Goal: Transaction & Acquisition: Purchase product/service

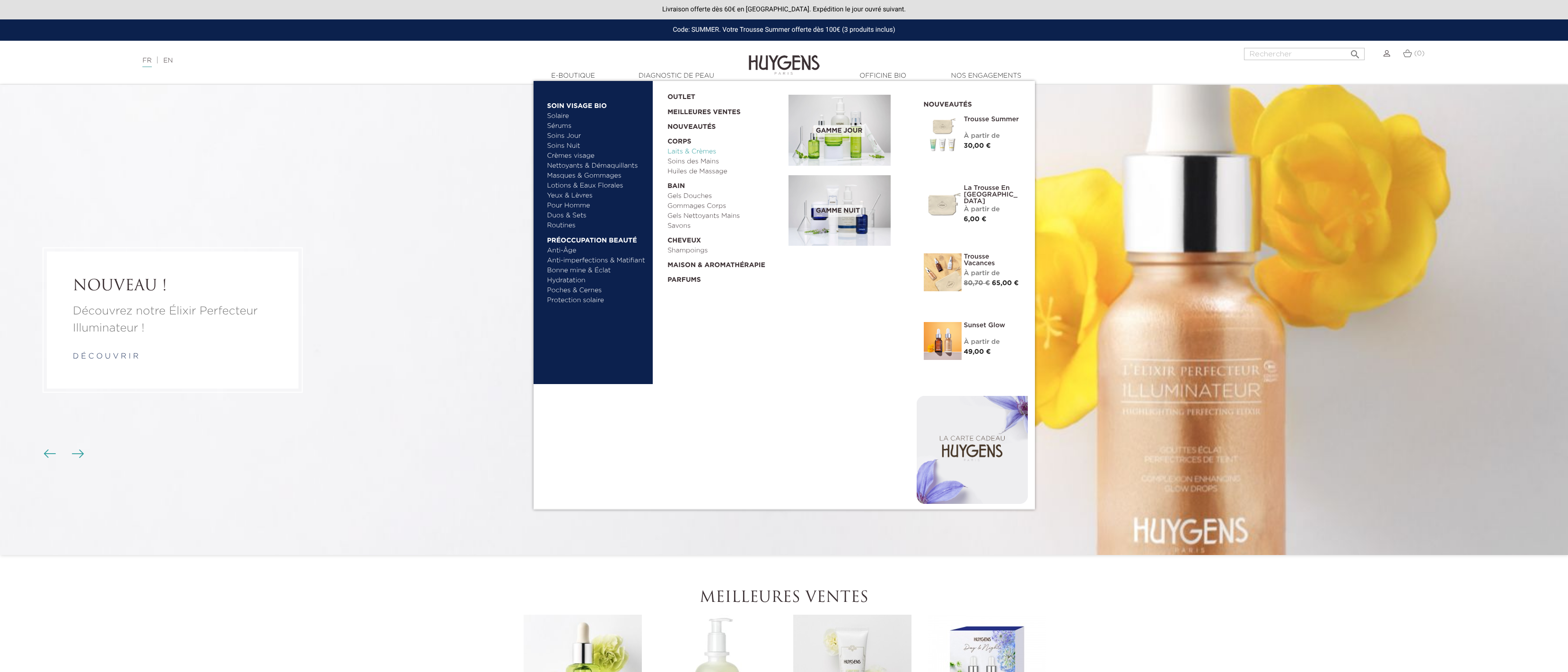
click at [683, 151] on link "Laits & Crèmes" at bounding box center [724, 151] width 115 height 10
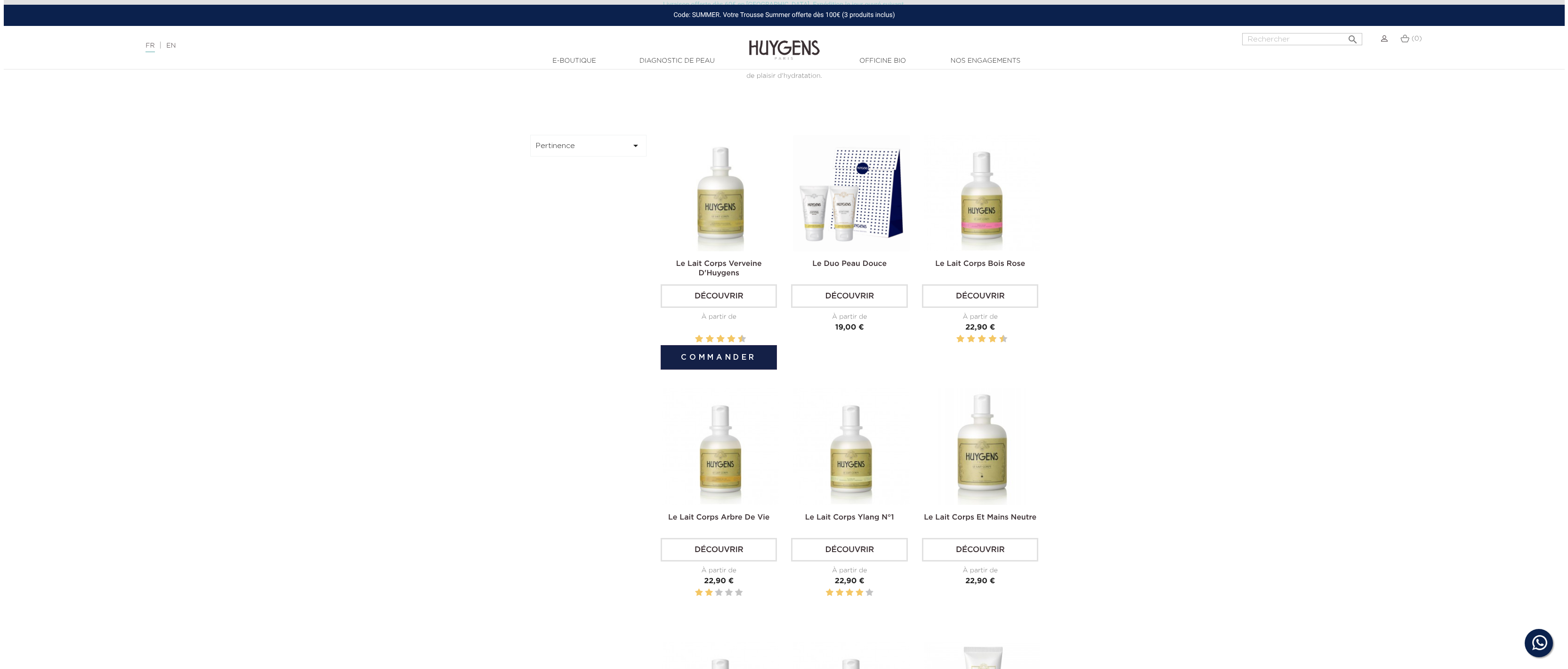
scroll to position [502, 0]
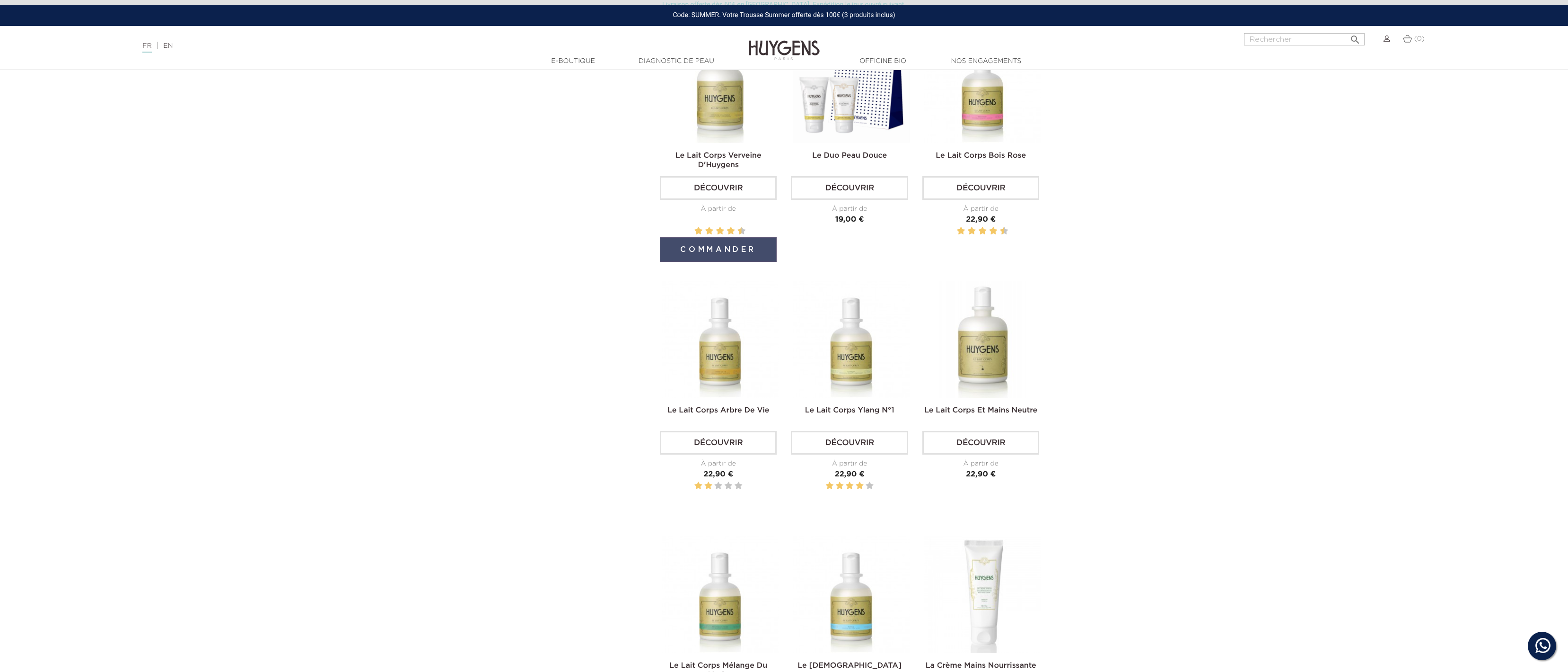
click at [717, 255] on button "Commander" at bounding box center [718, 249] width 116 height 24
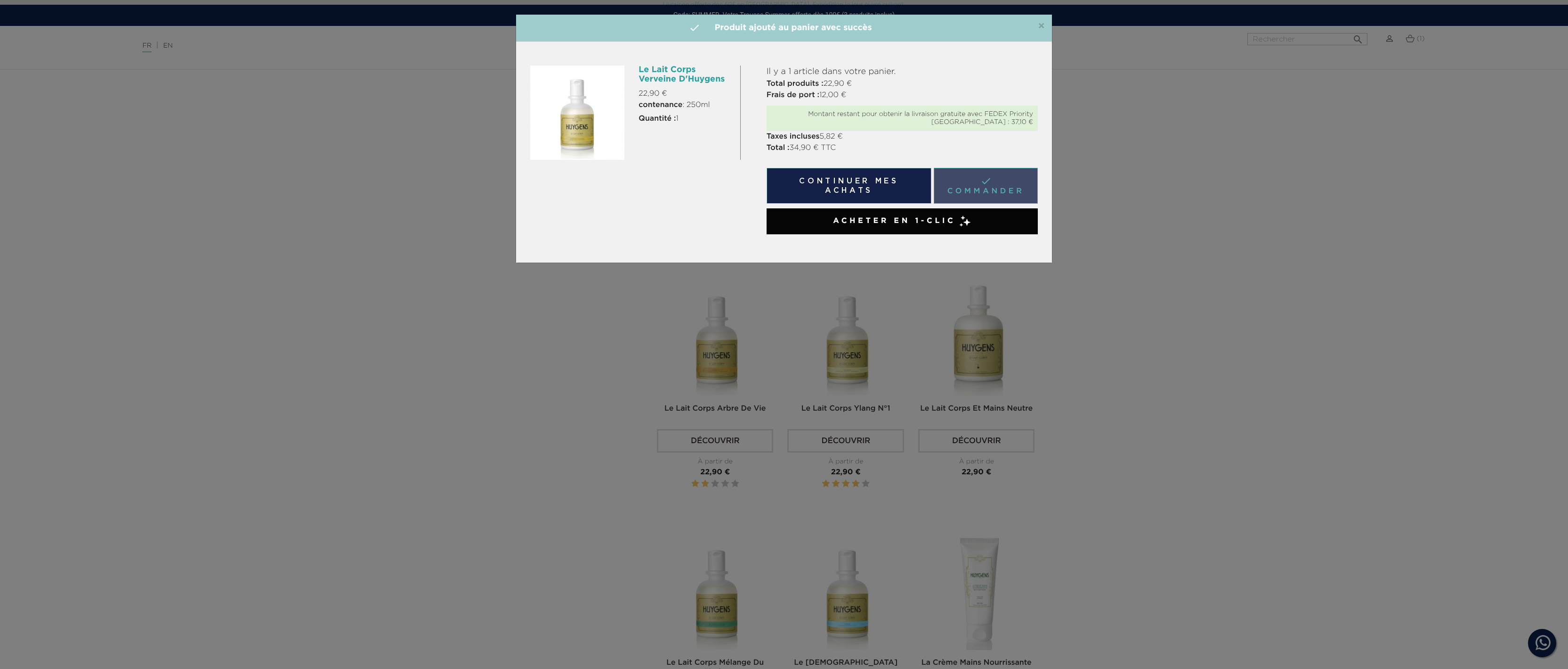
click at [991, 190] on link " Commander" at bounding box center [986, 186] width 104 height 36
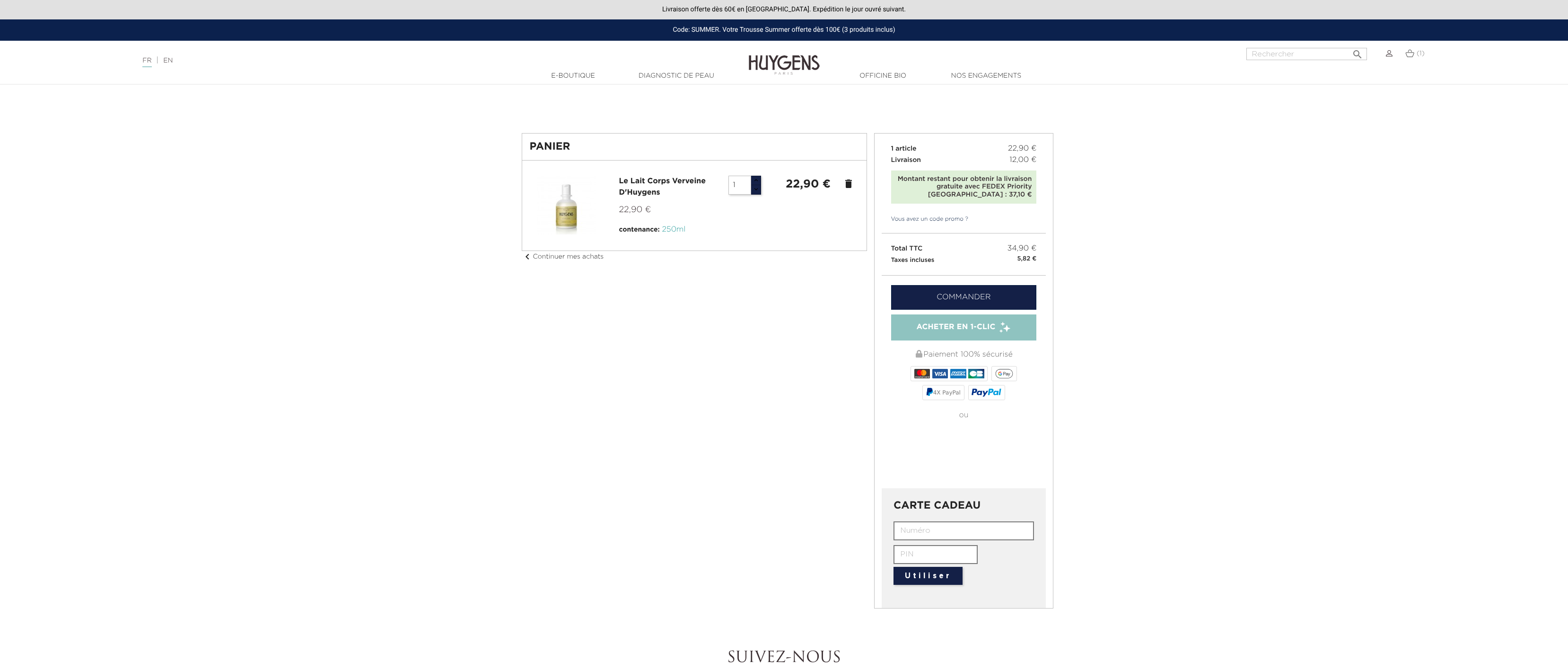
click at [849, 183] on icon "delete" at bounding box center [848, 184] width 12 height 12
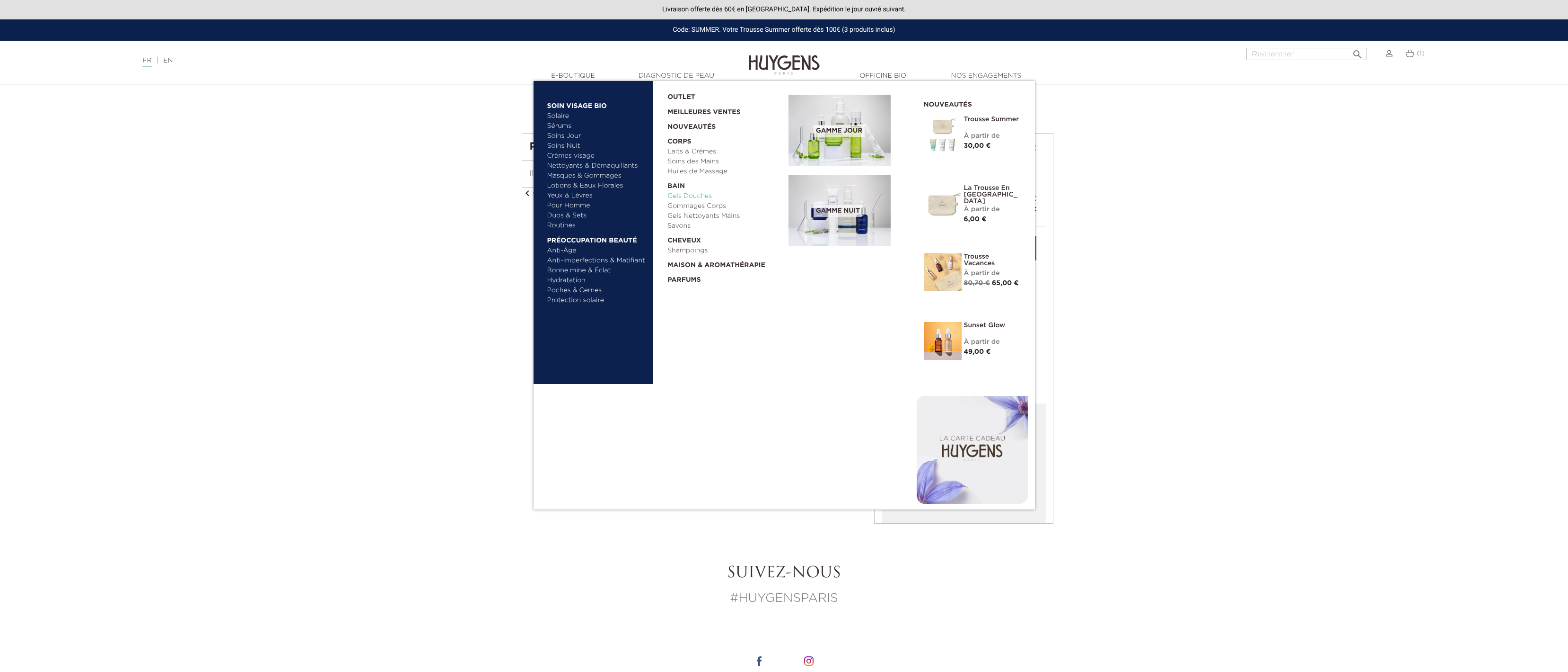
click at [701, 197] on link "Gels Douches" at bounding box center [724, 195] width 115 height 10
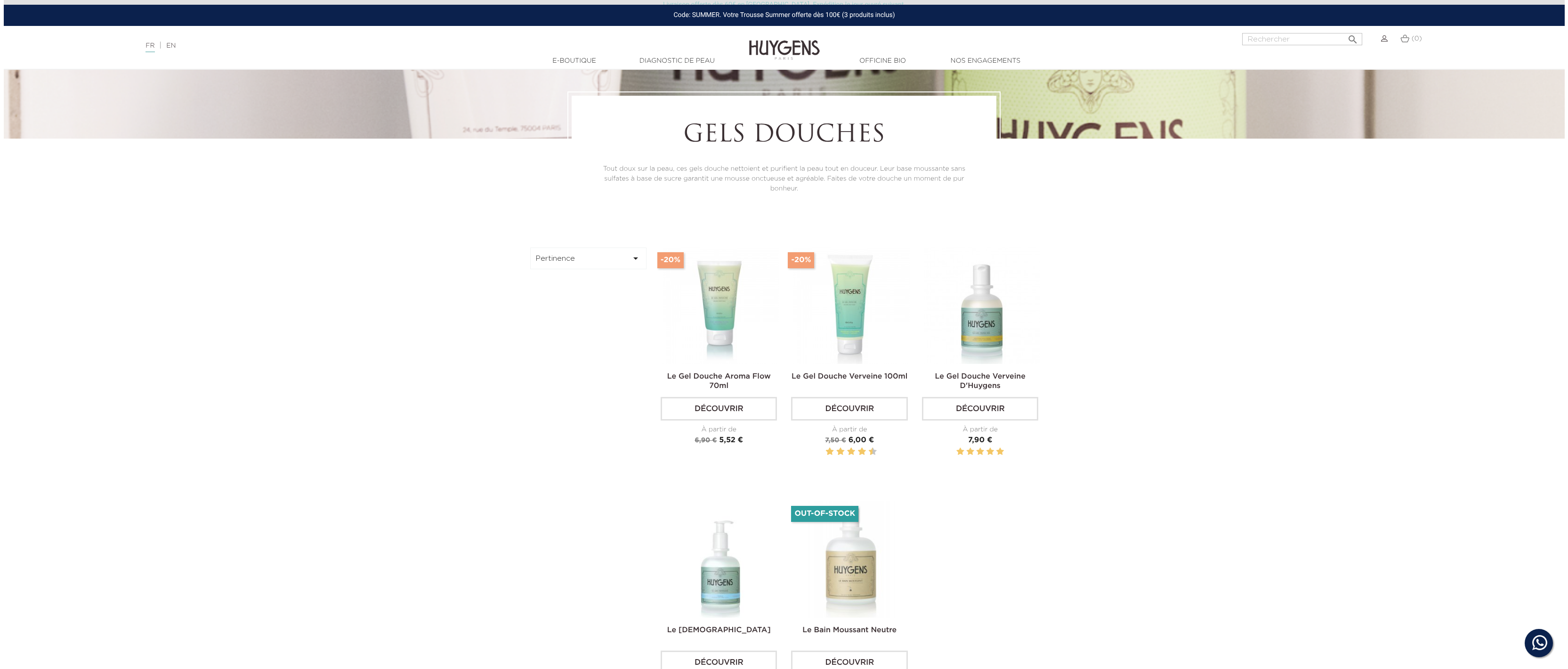
scroll to position [389, 0]
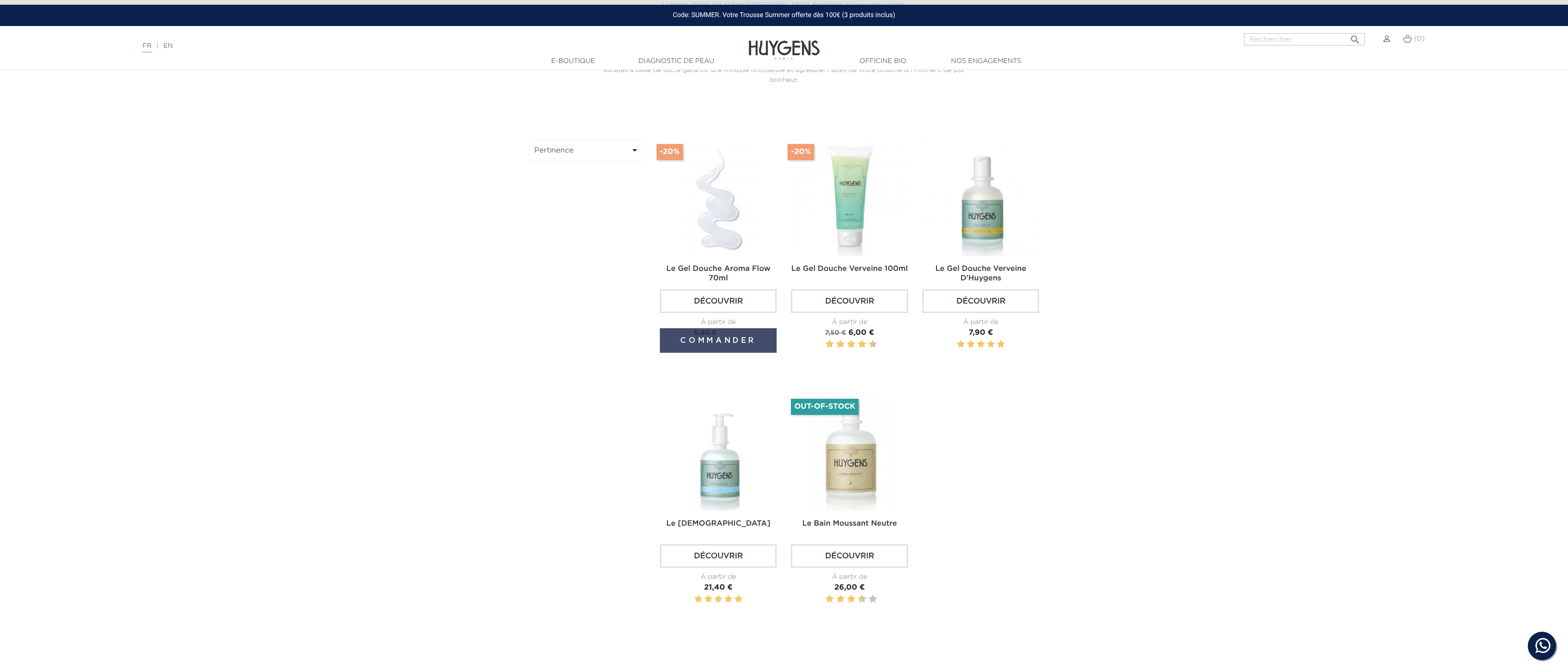
click at [734, 342] on button "Commander" at bounding box center [718, 340] width 116 height 24
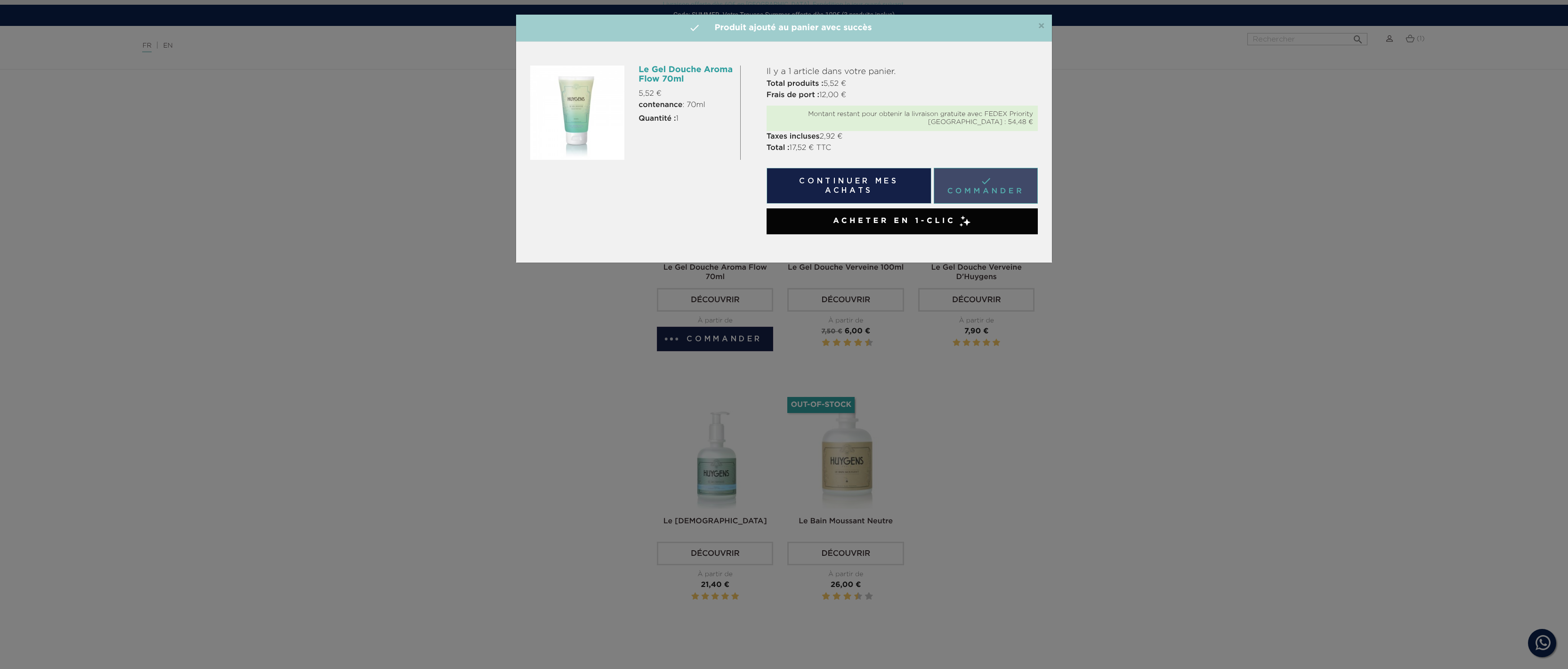
click at [969, 187] on link " Commander" at bounding box center [986, 186] width 104 height 36
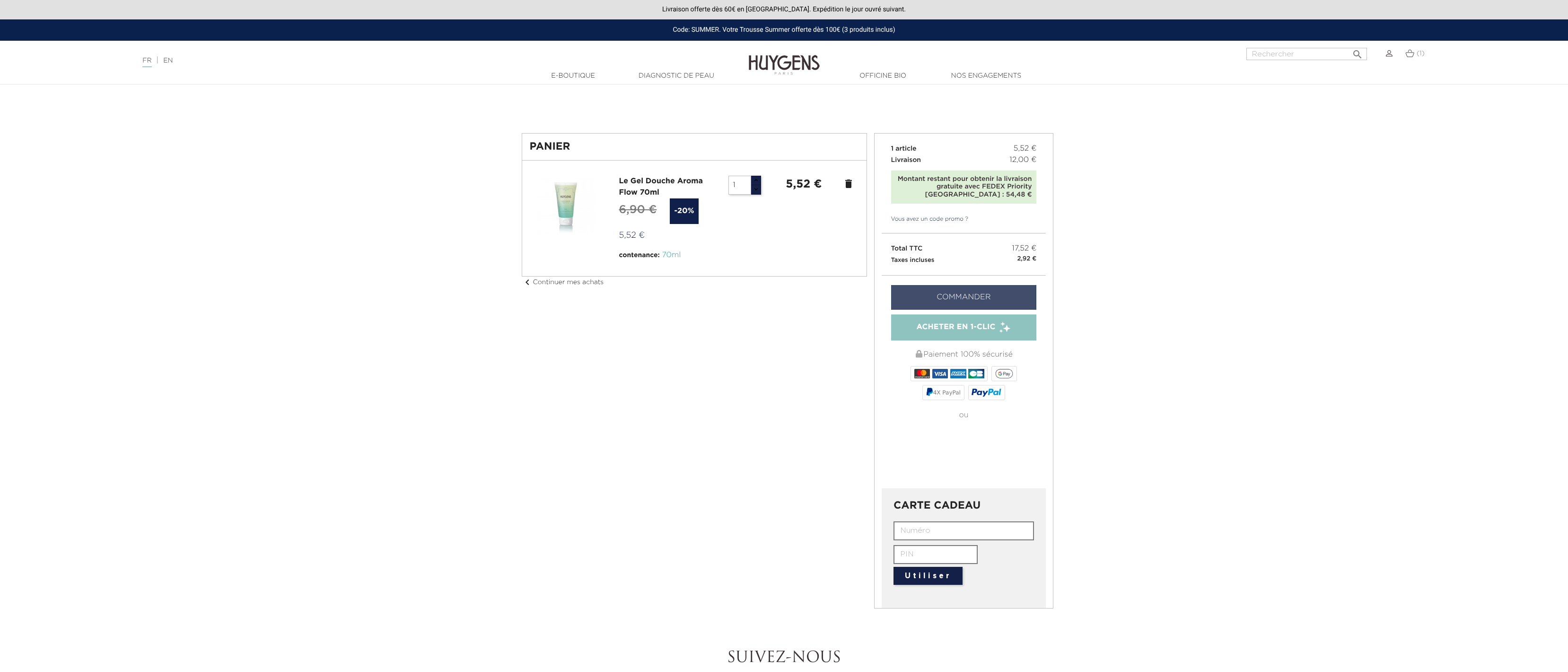
click at [971, 290] on link "Commander" at bounding box center [964, 297] width 146 height 24
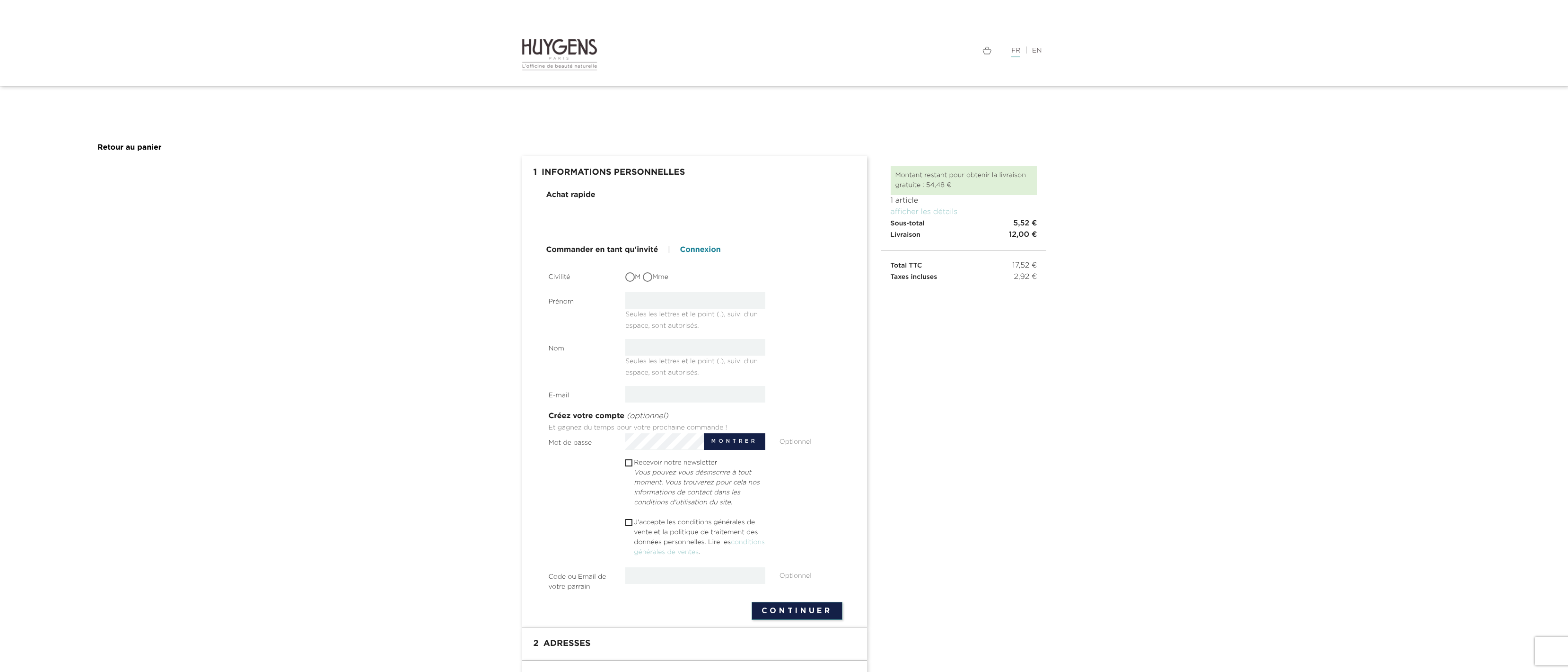
click at [704, 253] on link "Connexion" at bounding box center [699, 250] width 40 height 12
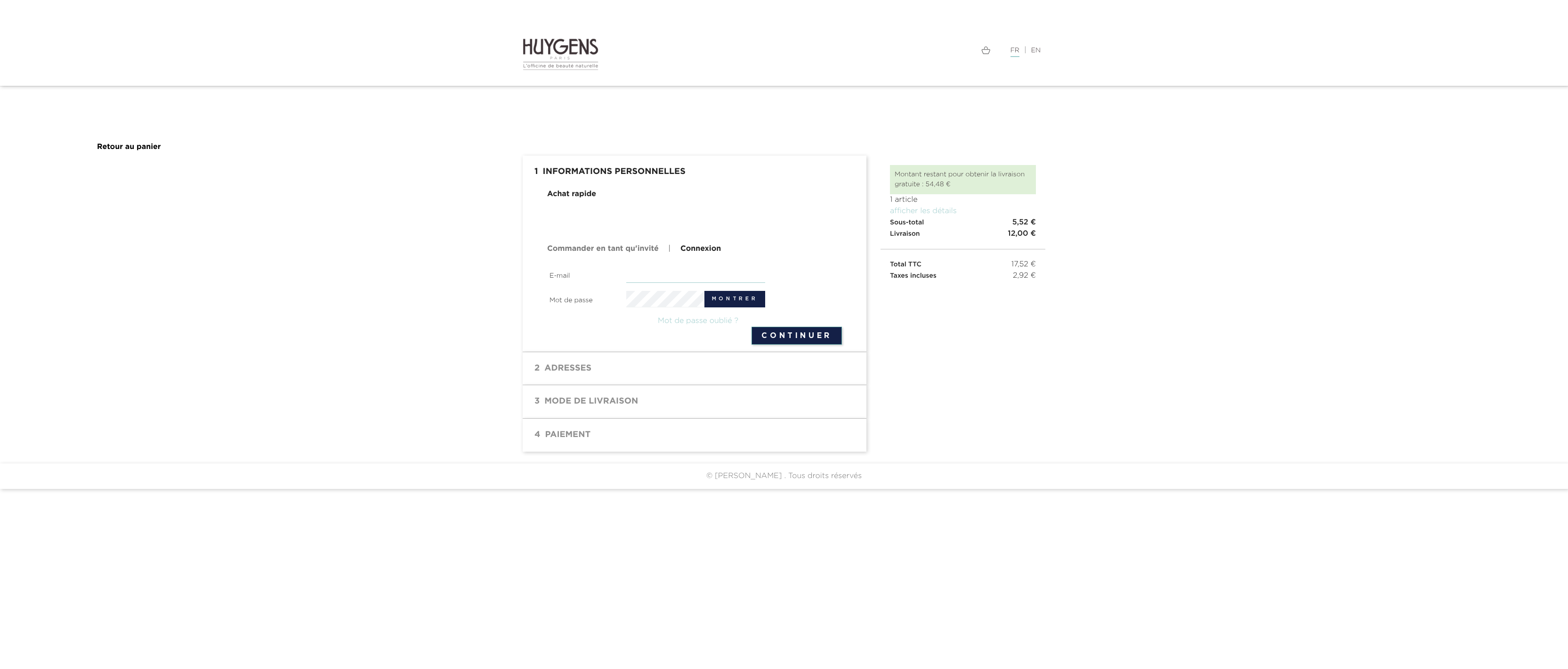
click at [655, 278] on input "email" at bounding box center [696, 274] width 139 height 16
type input "[PERSON_NAME][EMAIL_ADDRESS][DOMAIN_NAME]"
click at [815, 334] on button "Continuer" at bounding box center [796, 335] width 90 height 18
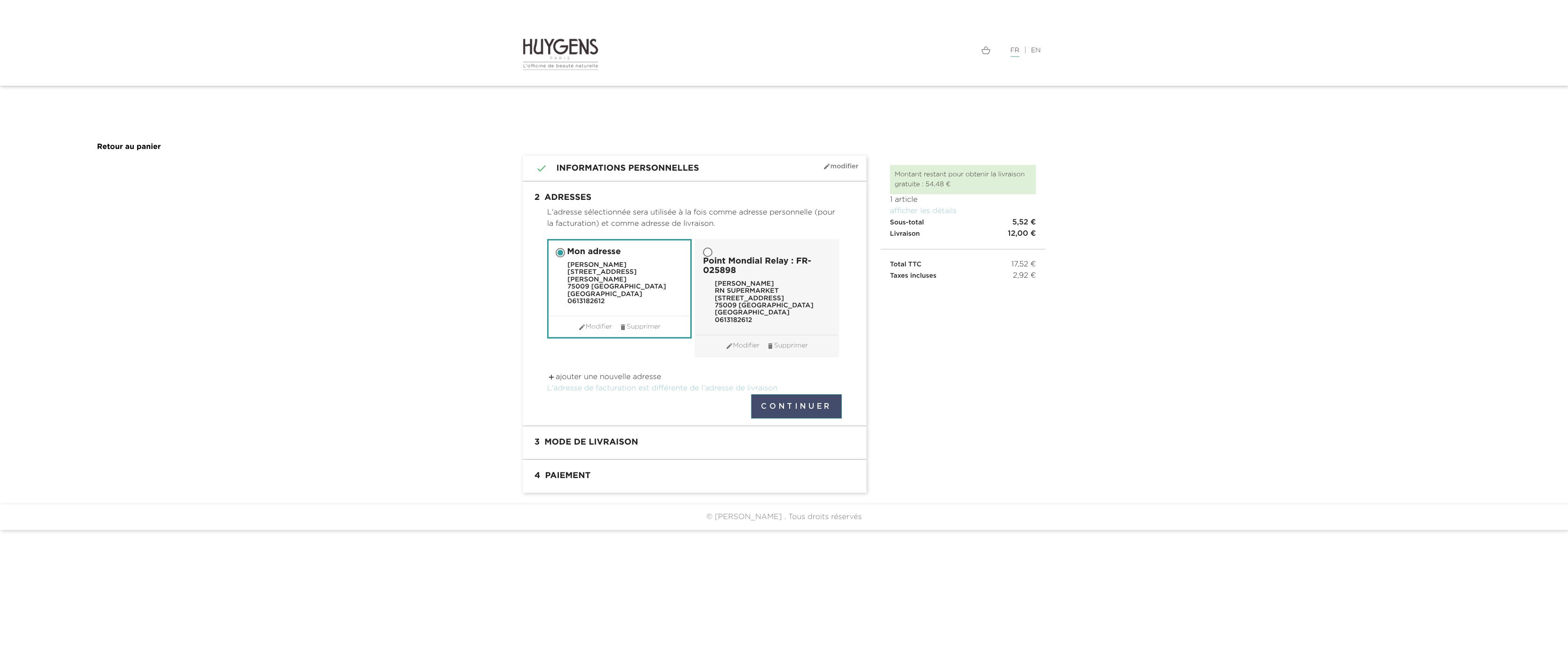
click at [796, 407] on button "Continuer" at bounding box center [797, 406] width 91 height 24
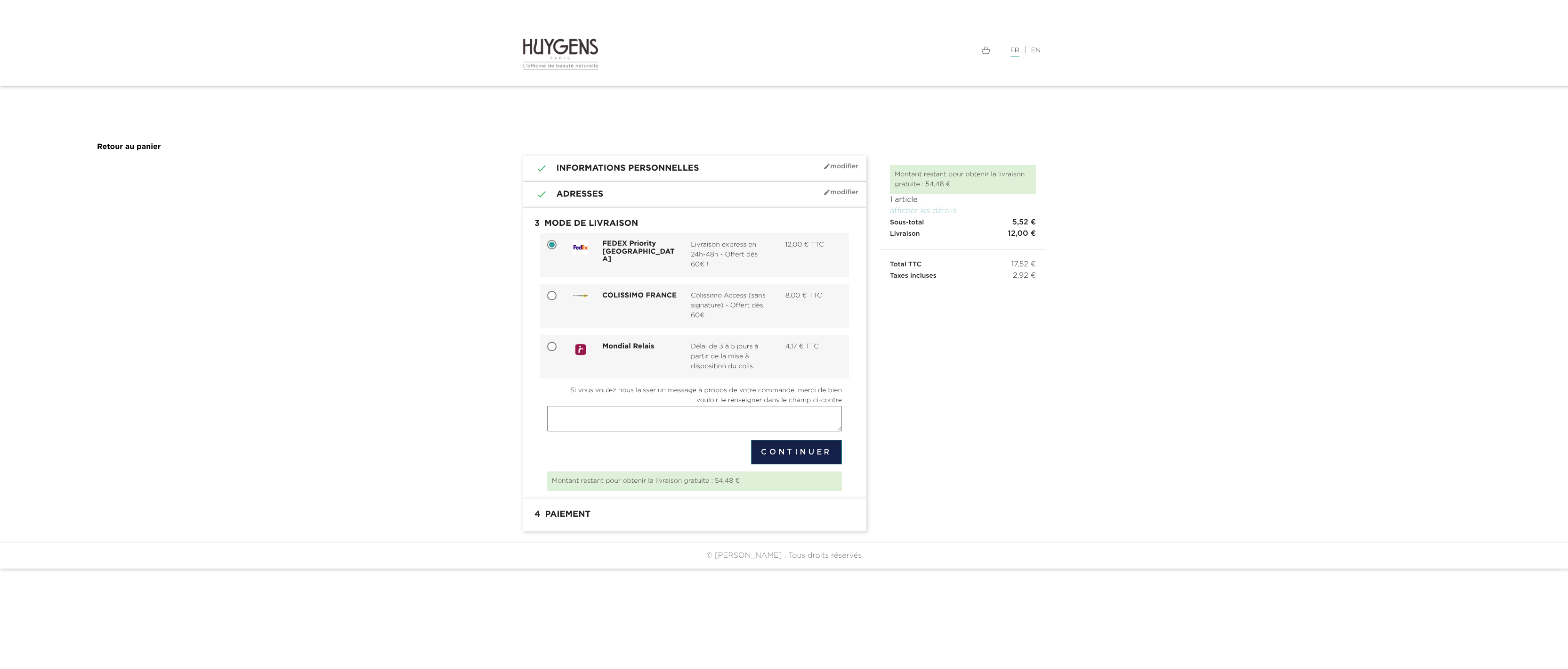
click at [620, 352] on div "Mondial Relais" at bounding box center [639, 348] width 88 height 12
click at [558, 352] on input "Mondial Relais Délai de 3 à 5 jours à partir de la mise à disposition du colis.…" at bounding box center [553, 347] width 10 height 10
radio input "true"
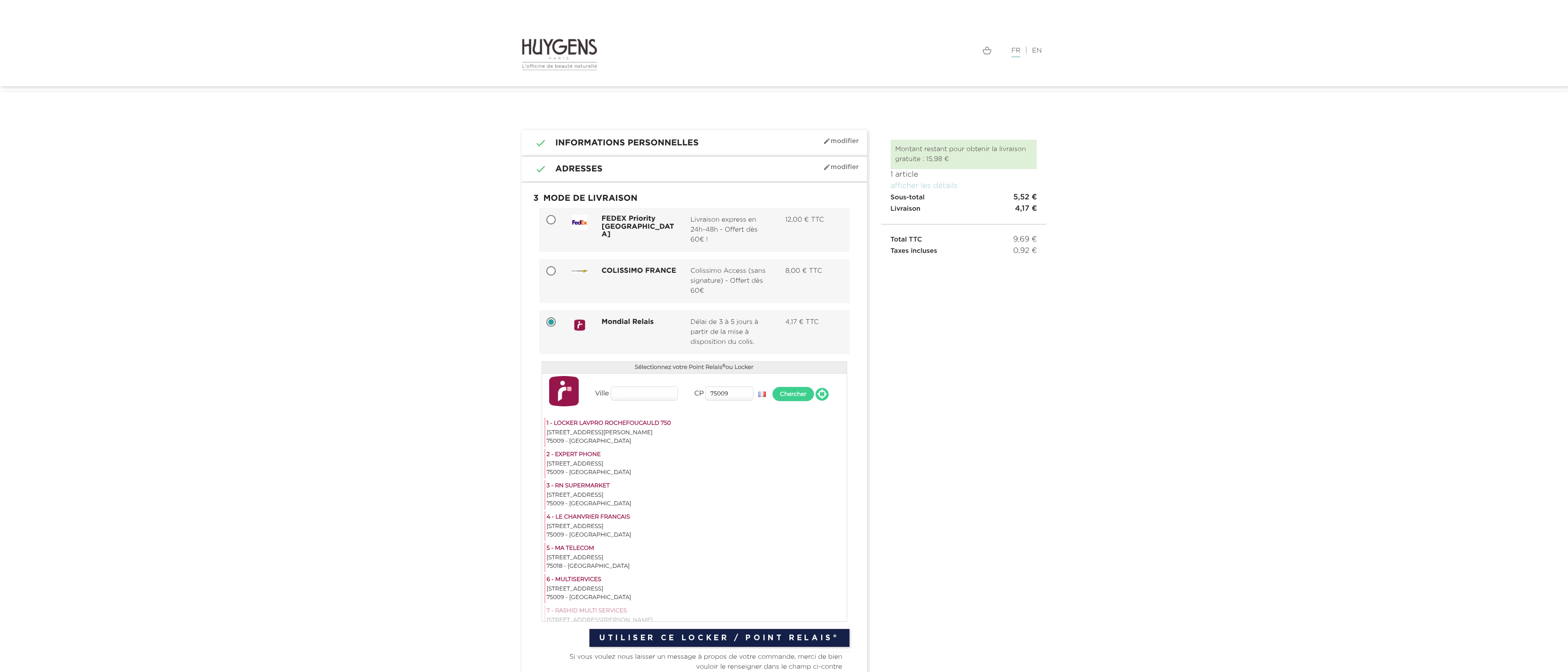
scroll to position [163, 0]
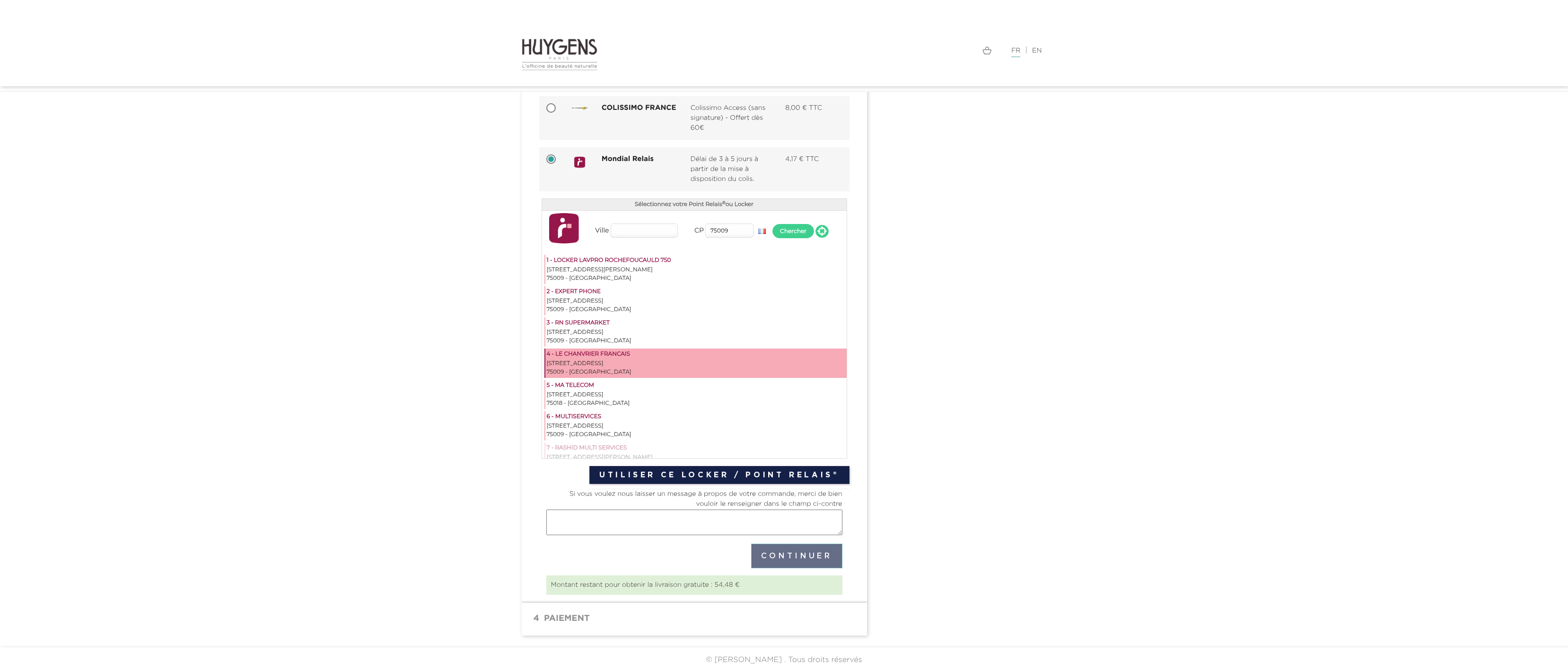
click at [581, 354] on div "4 - LE CHANVRIER FRANCAIS" at bounding box center [696, 354] width 298 height 10
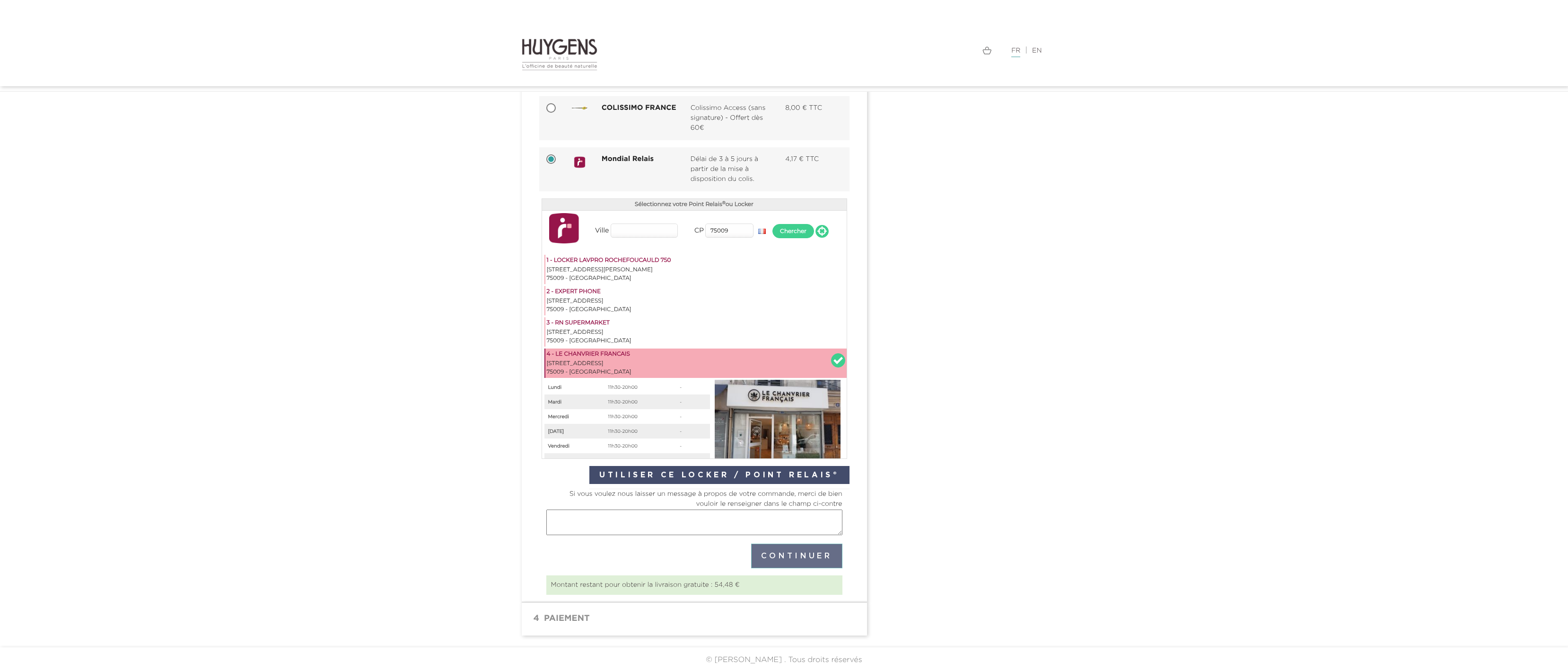
click at [701, 473] on button "Utiliser ce Locker / Point Relais®" at bounding box center [719, 475] width 260 height 18
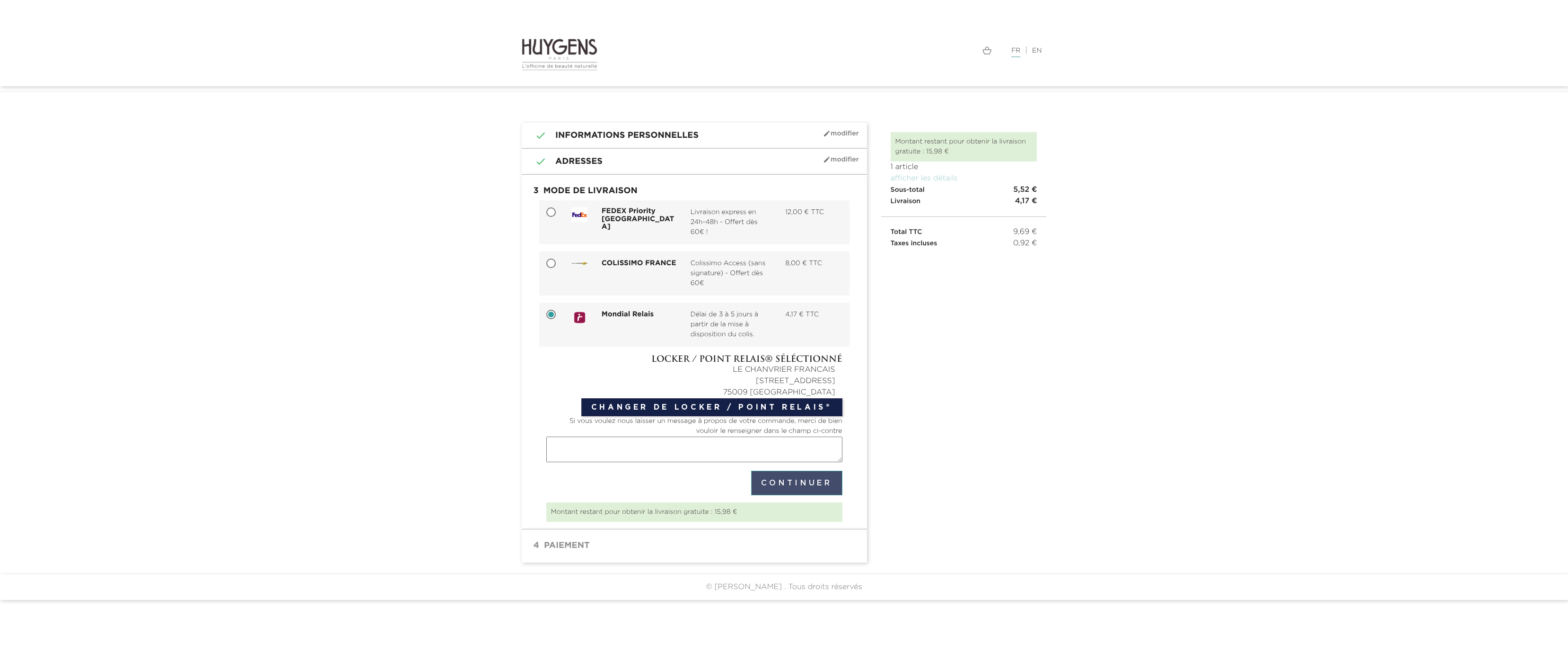
click at [806, 483] on button "Continuer" at bounding box center [797, 482] width 91 height 24
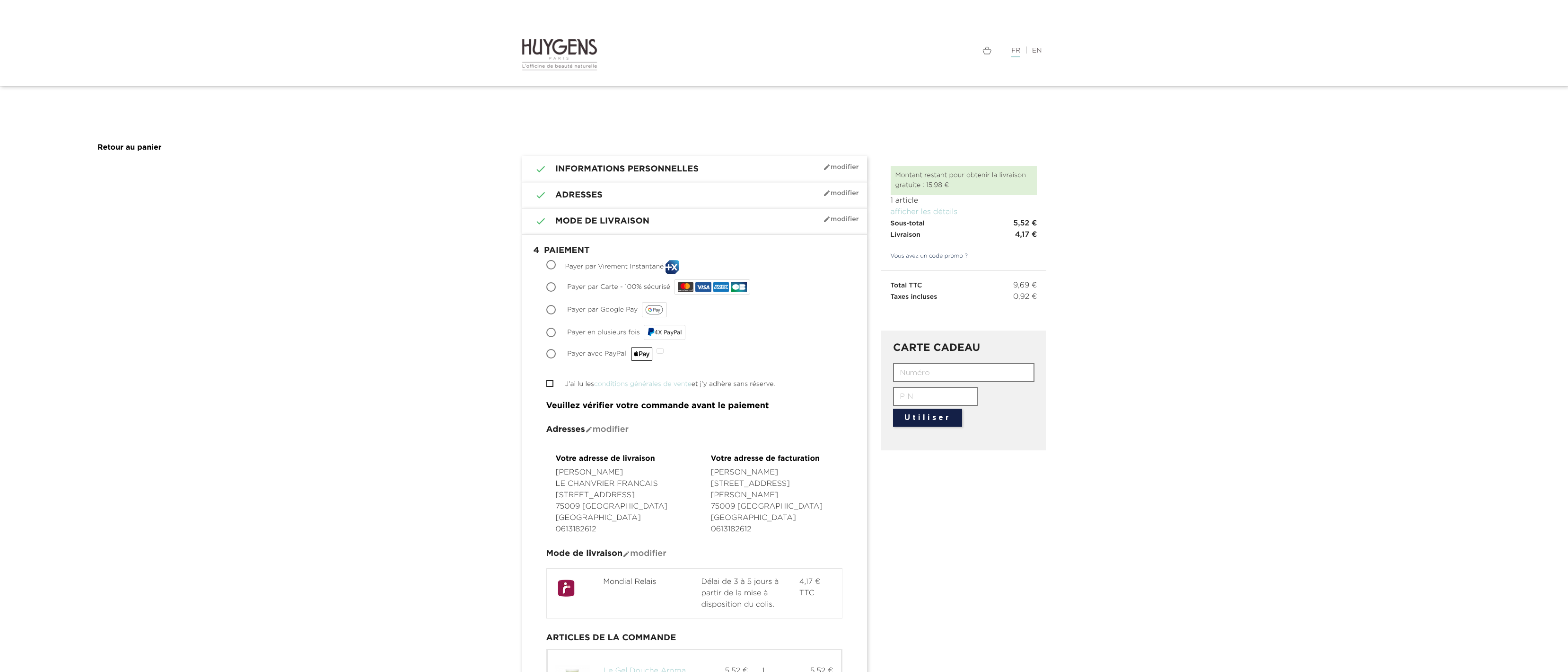
click at [549, 263] on input "Payer par Virement Instantané" at bounding box center [552, 265] width 10 height 10
radio input "true"
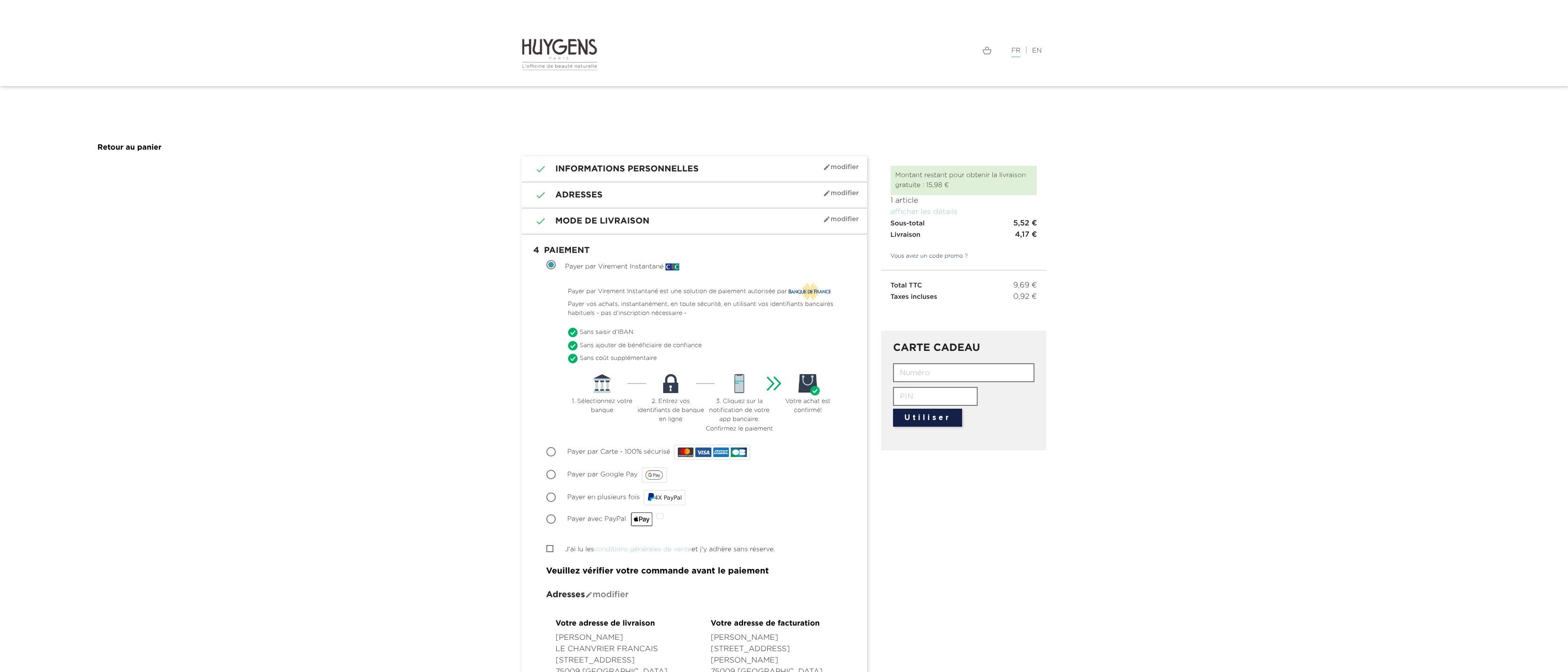
click at [548, 547] on input "J'ai lu les conditions générales de vente et j'y adhère sans réserve." at bounding box center [549, 548] width 6 height 6
checkbox input "true"
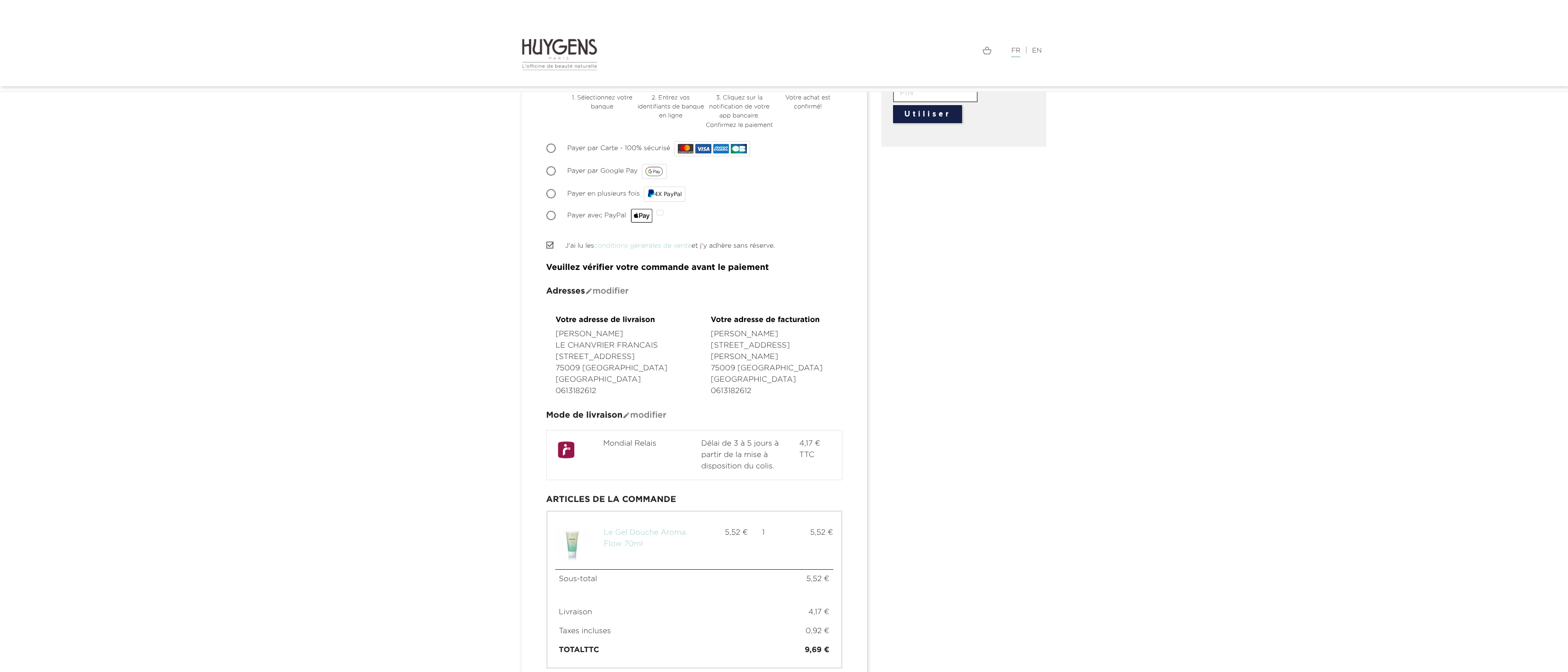
scroll to position [370, 0]
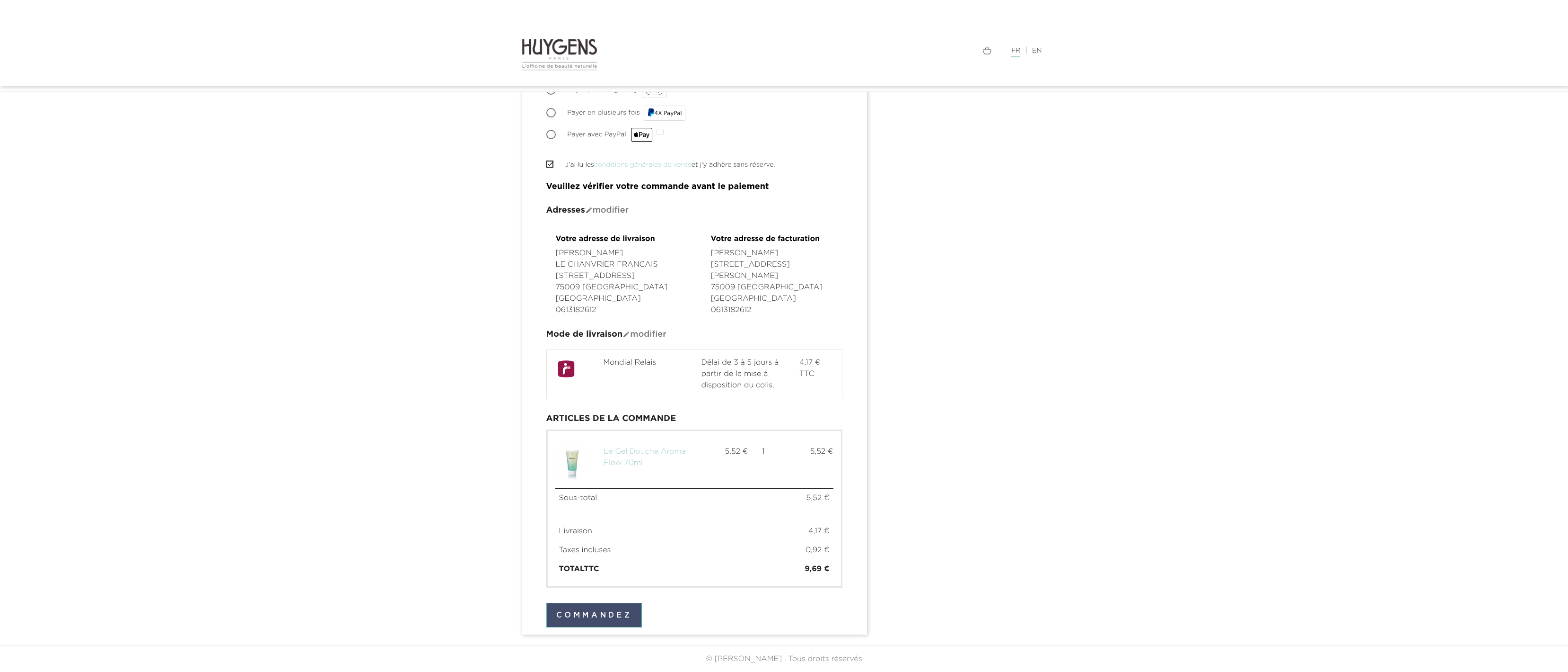
click at [616, 622] on button "Commandez" at bounding box center [594, 615] width 96 height 24
